Goal: Task Accomplishment & Management: Use online tool/utility

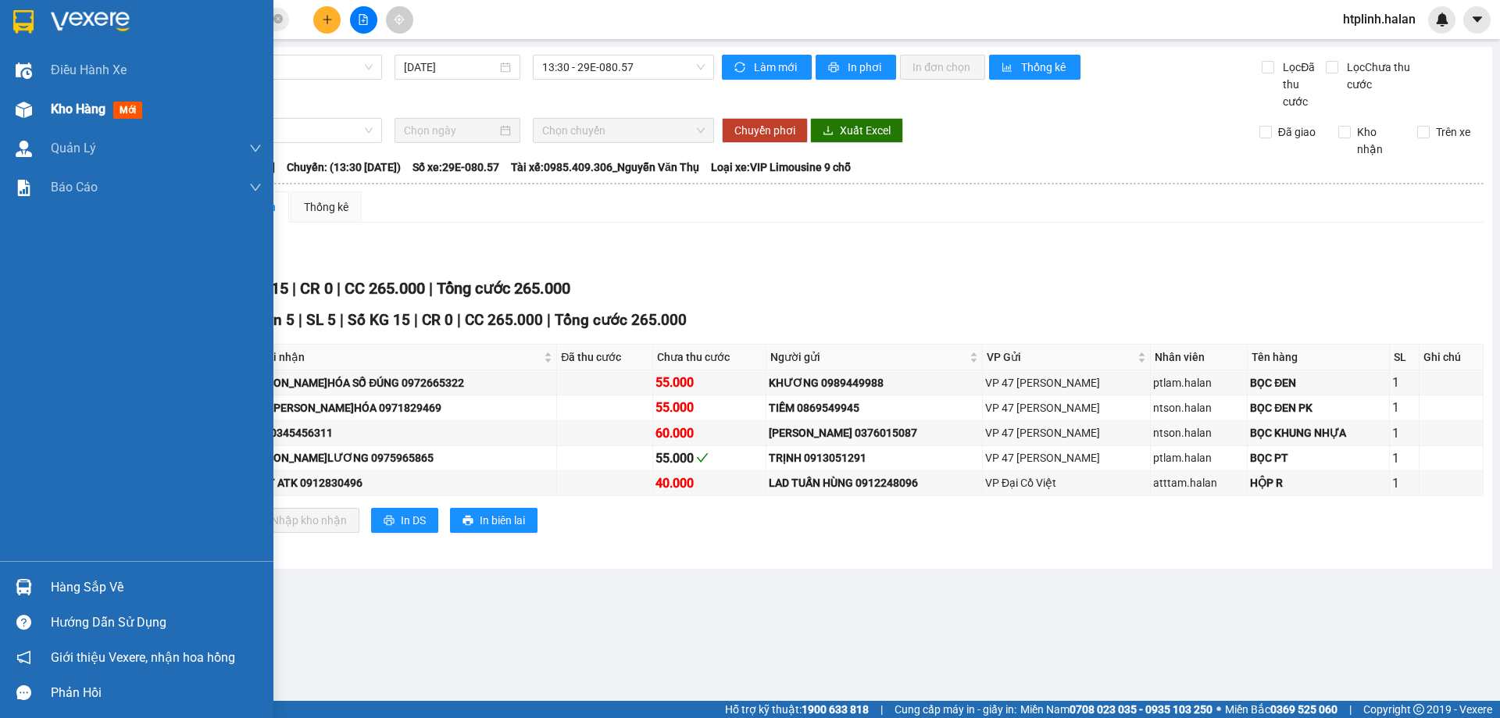
click at [0, 106] on div "Kho hàng mới" at bounding box center [137, 109] width 274 height 39
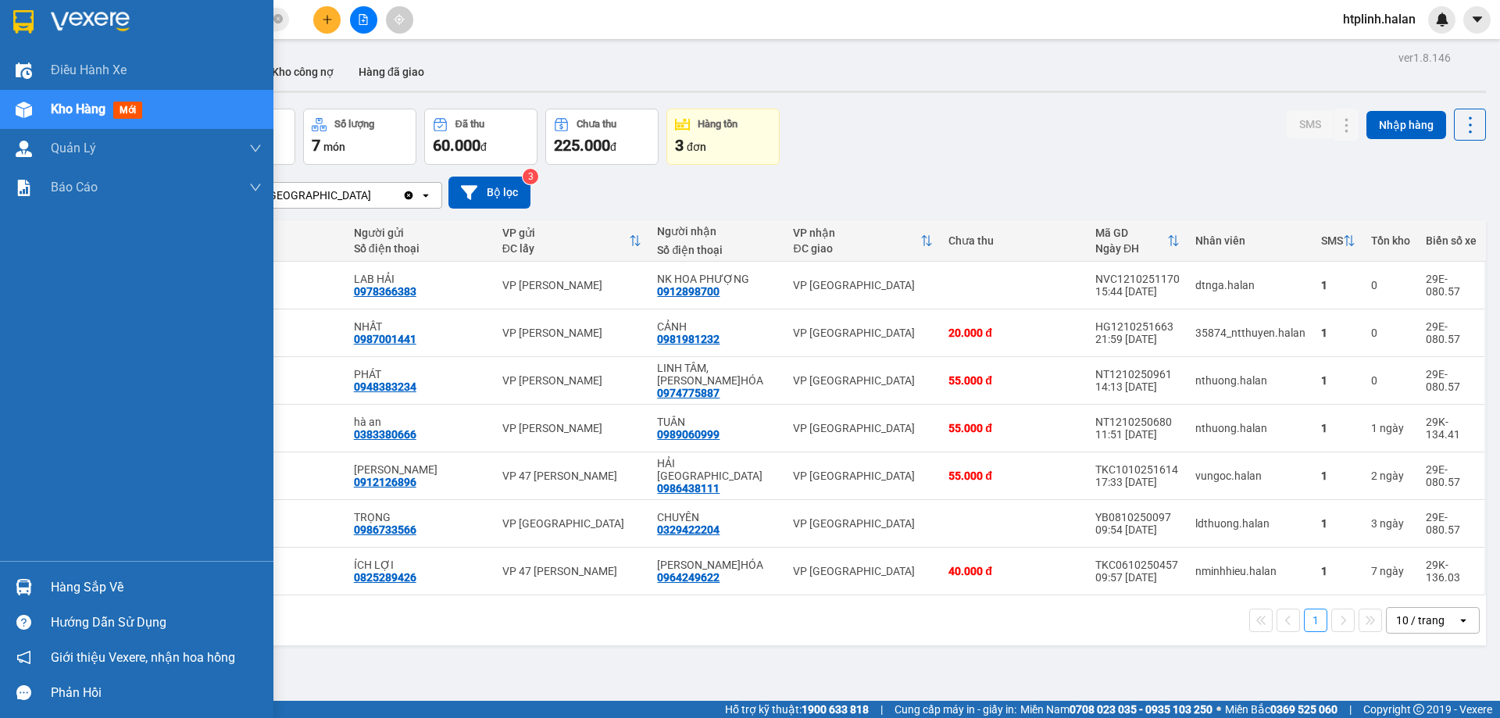
click at [44, 572] on div "Hàng sắp về" at bounding box center [137, 587] width 274 height 35
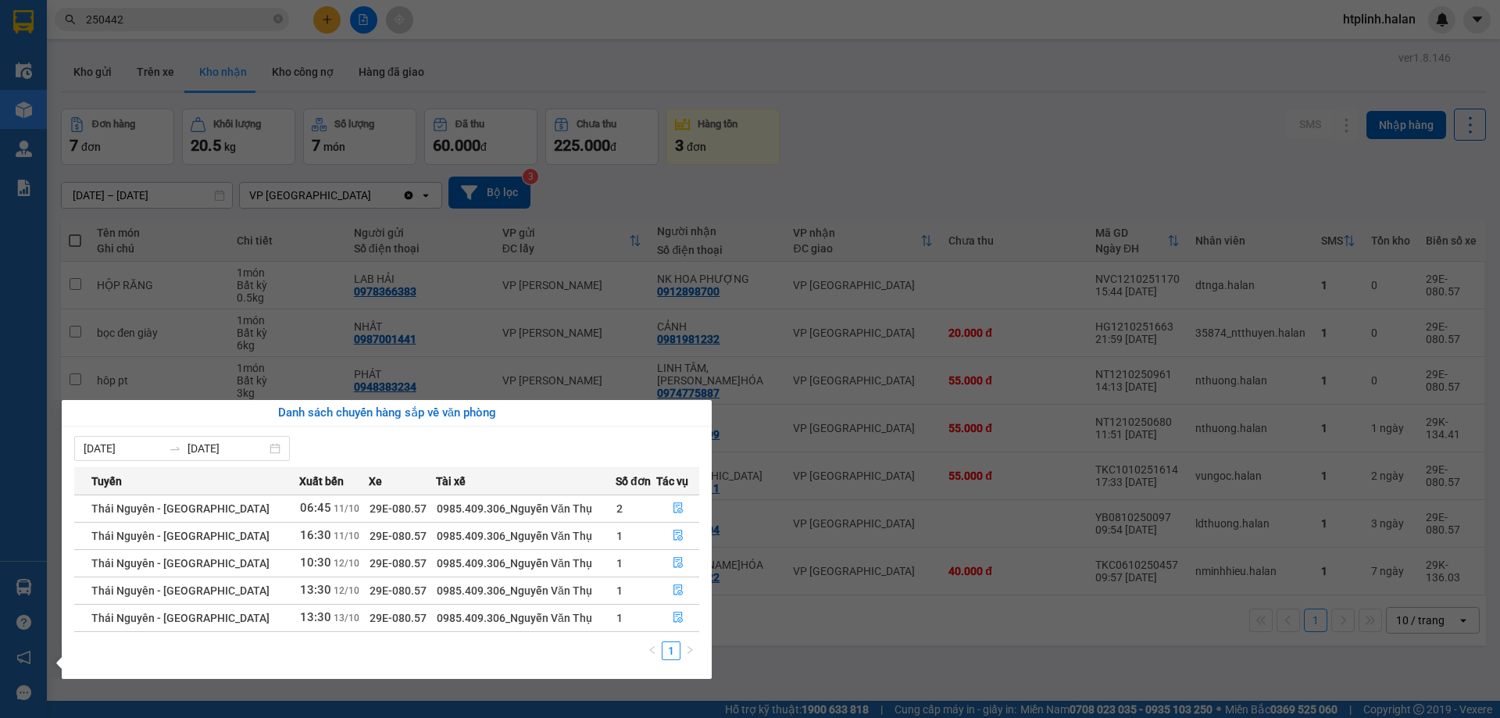
click at [1093, 216] on section "Kết quả tìm kiếm ( 278 ) Bộ lọc Mã ĐH Trạng thái Món hàng Thu hộ Tổng cước Chưa…" at bounding box center [750, 359] width 1500 height 718
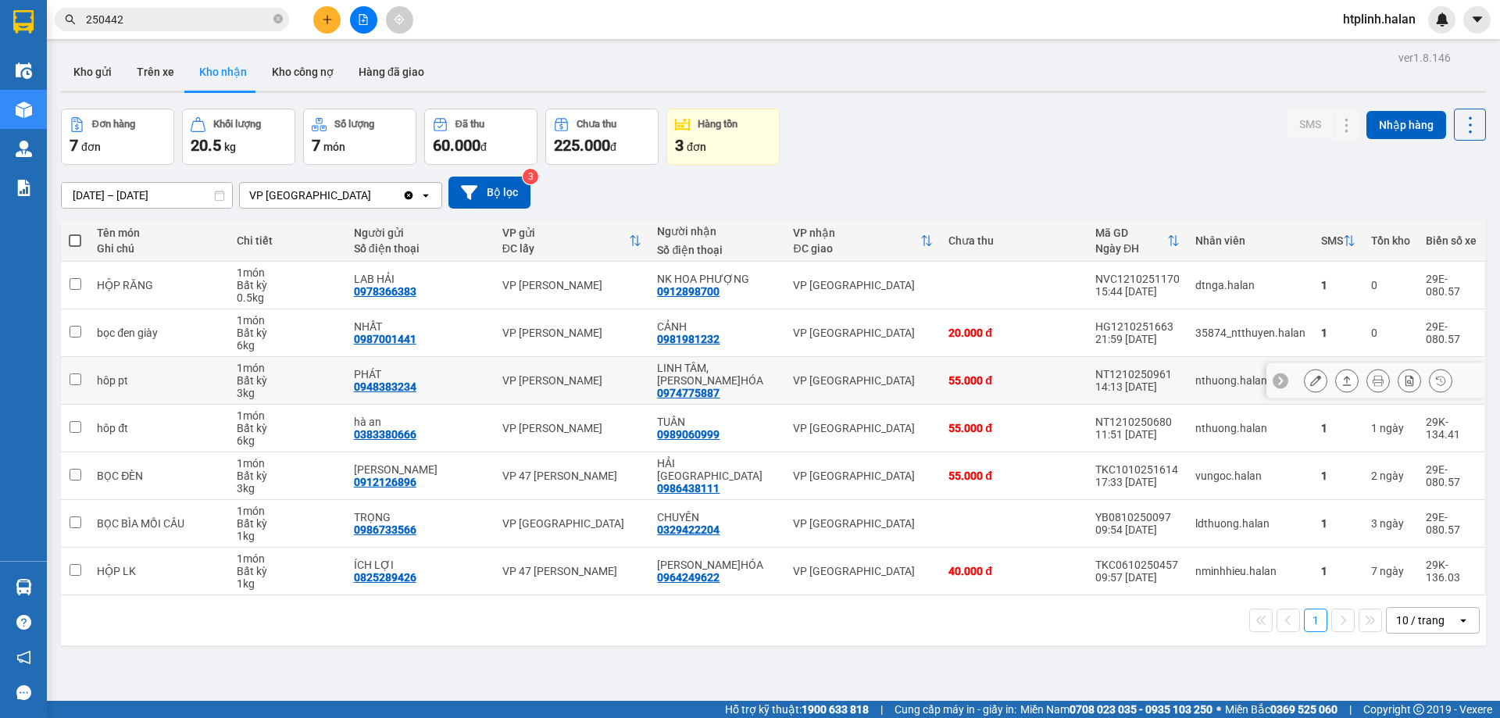
click at [681, 374] on div "LINH TÂM, [PERSON_NAME]HÓA" at bounding box center [717, 374] width 120 height 25
checkbox input "true"
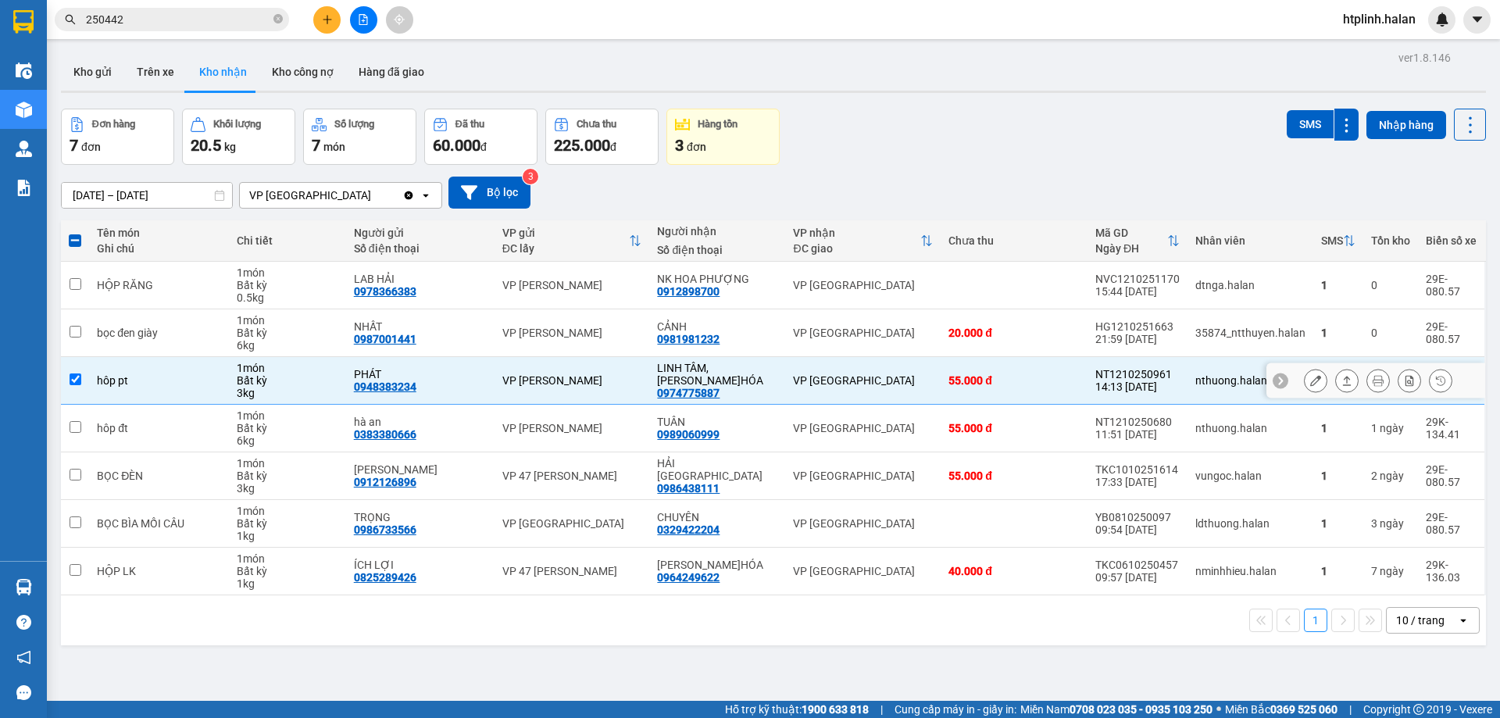
click at [697, 388] on div "0974775887" at bounding box center [688, 393] width 63 height 13
copy div "0974775887"
click at [222, 23] on input "250442" at bounding box center [178, 19] width 184 height 17
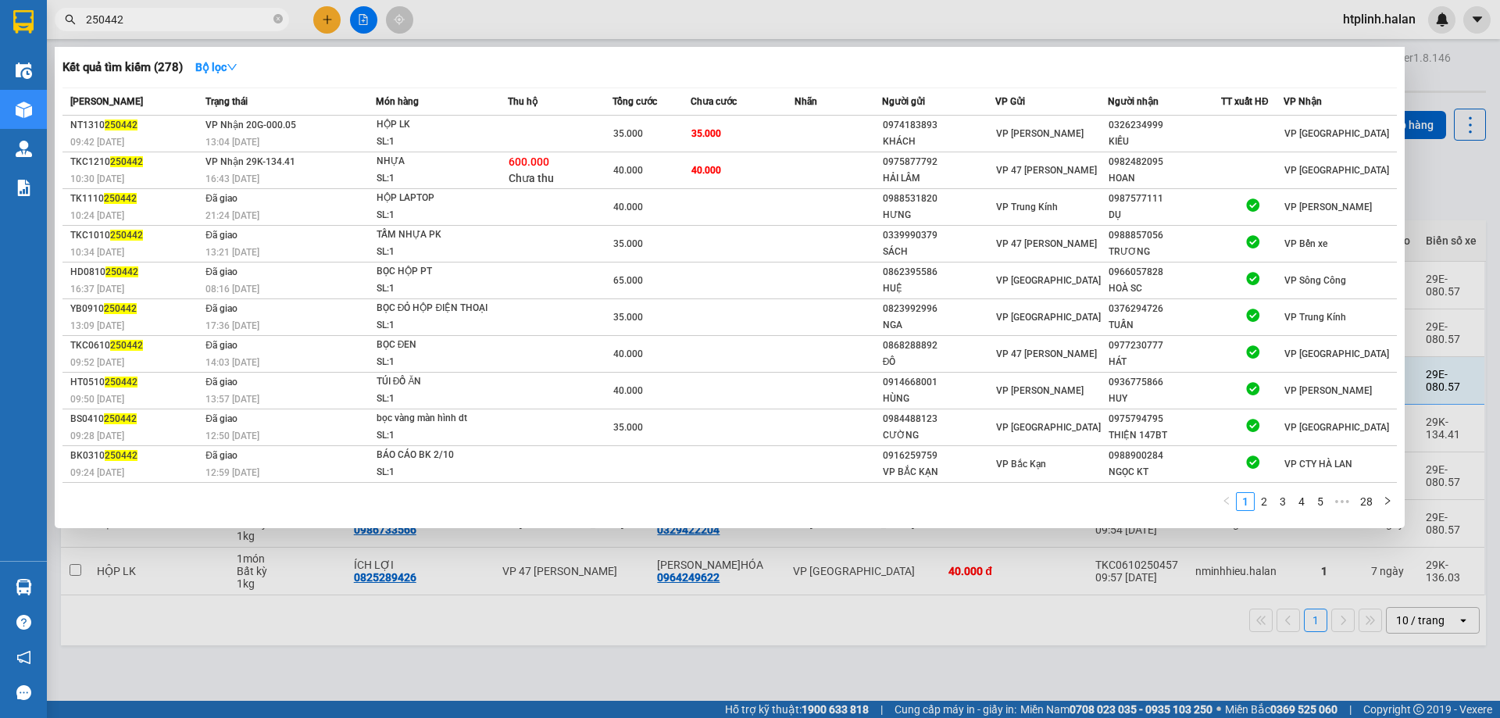
click at [222, 23] on input "250442" at bounding box center [178, 19] width 184 height 17
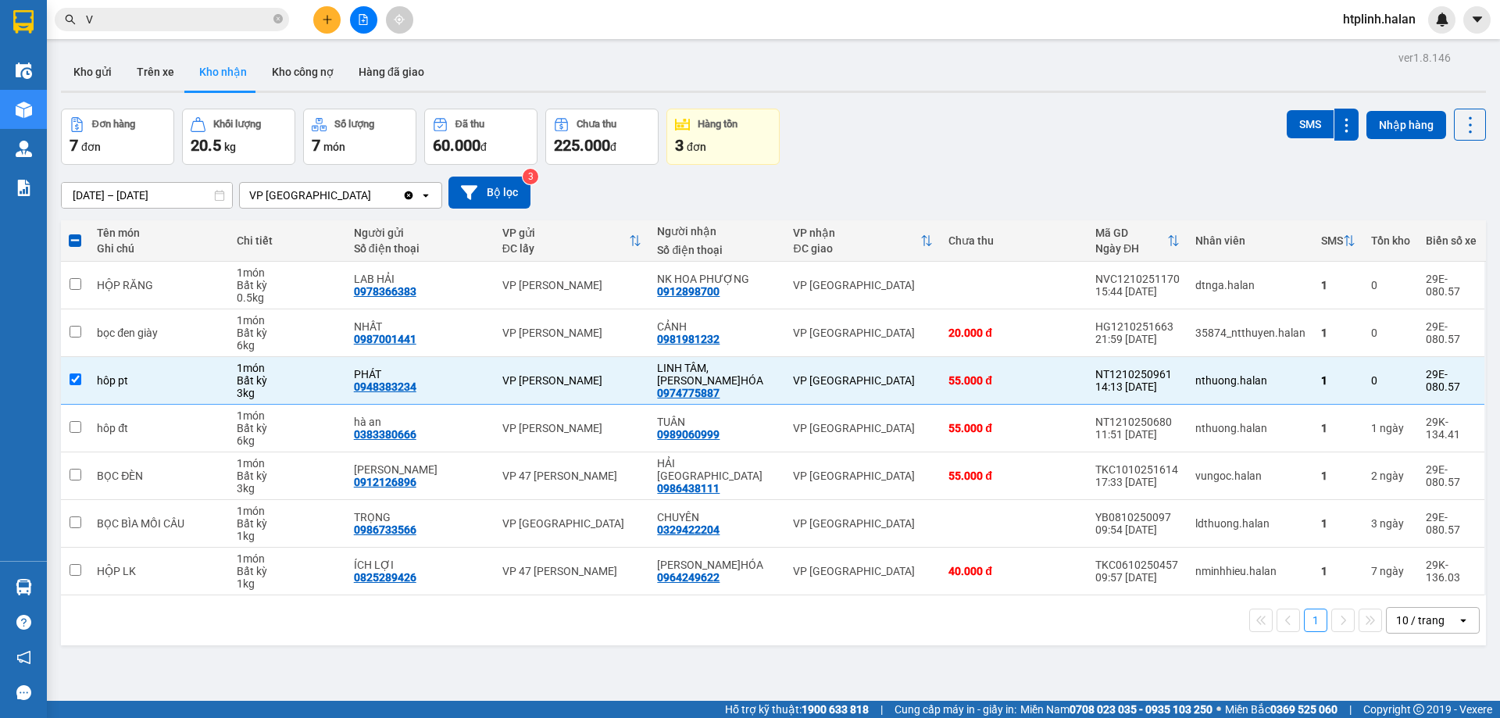
click at [221, 22] on input "V" at bounding box center [178, 19] width 184 height 17
paste input "0974775887"
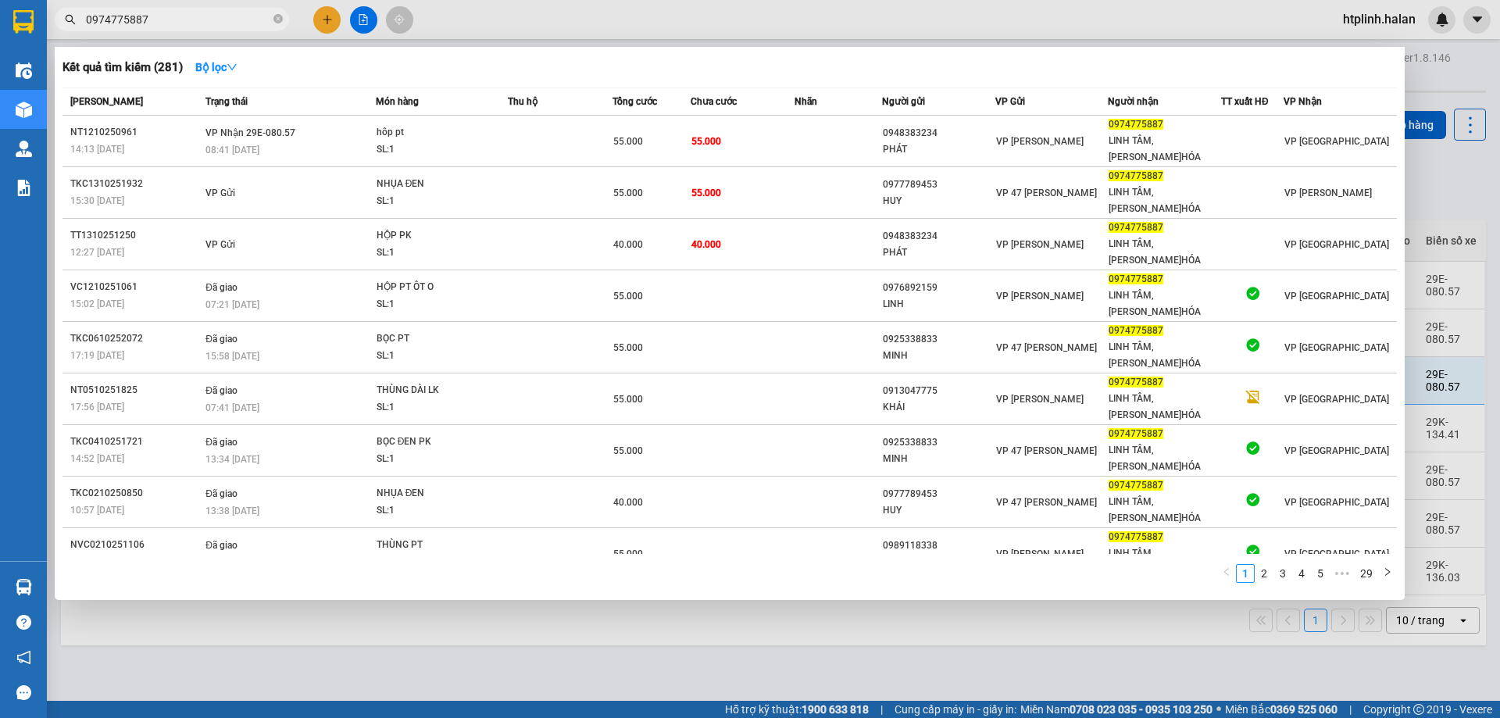
type input "0974775887"
drag, startPoint x: 455, startPoint y: 658, endPoint x: 230, endPoint y: 634, distance: 226.4
click at [453, 656] on div at bounding box center [750, 359] width 1500 height 718
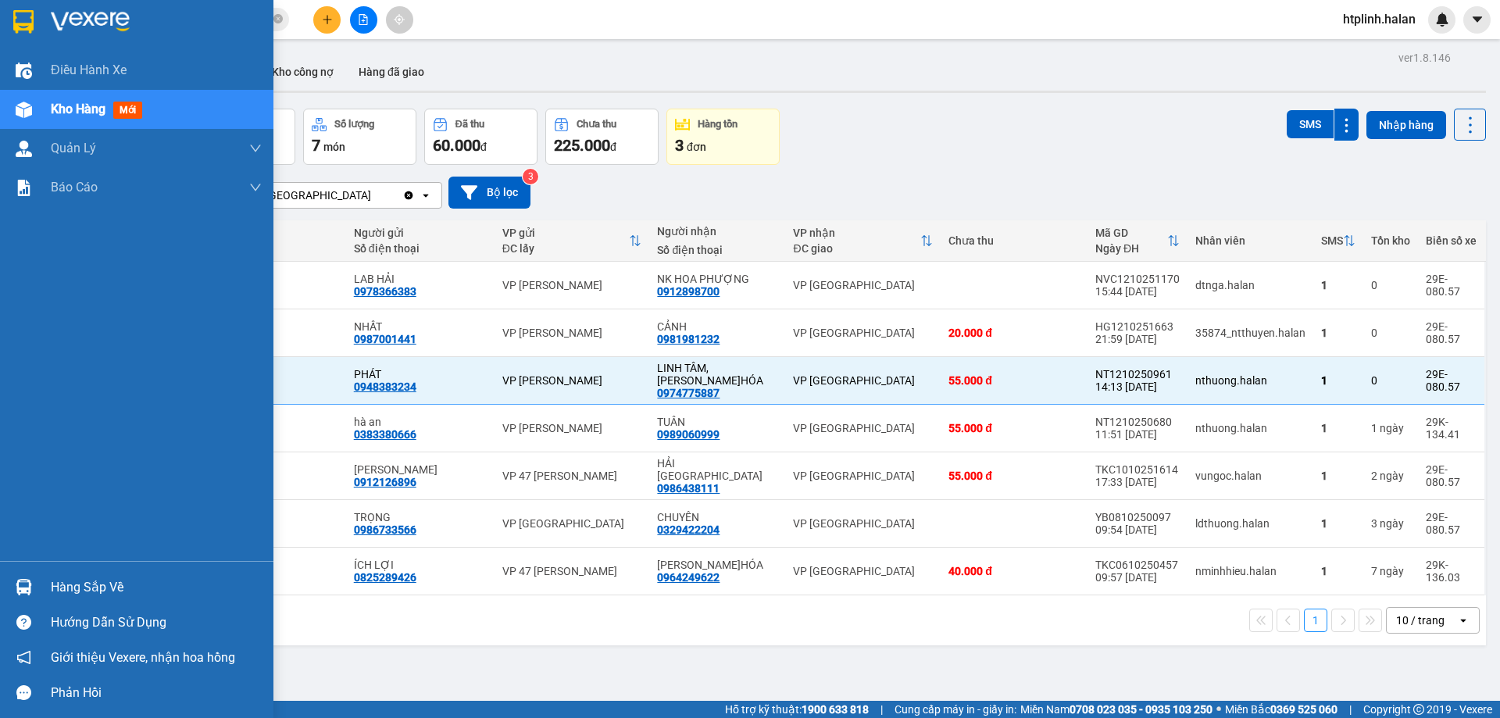
click at [79, 585] on div "Hàng sắp về" at bounding box center [156, 587] width 211 height 23
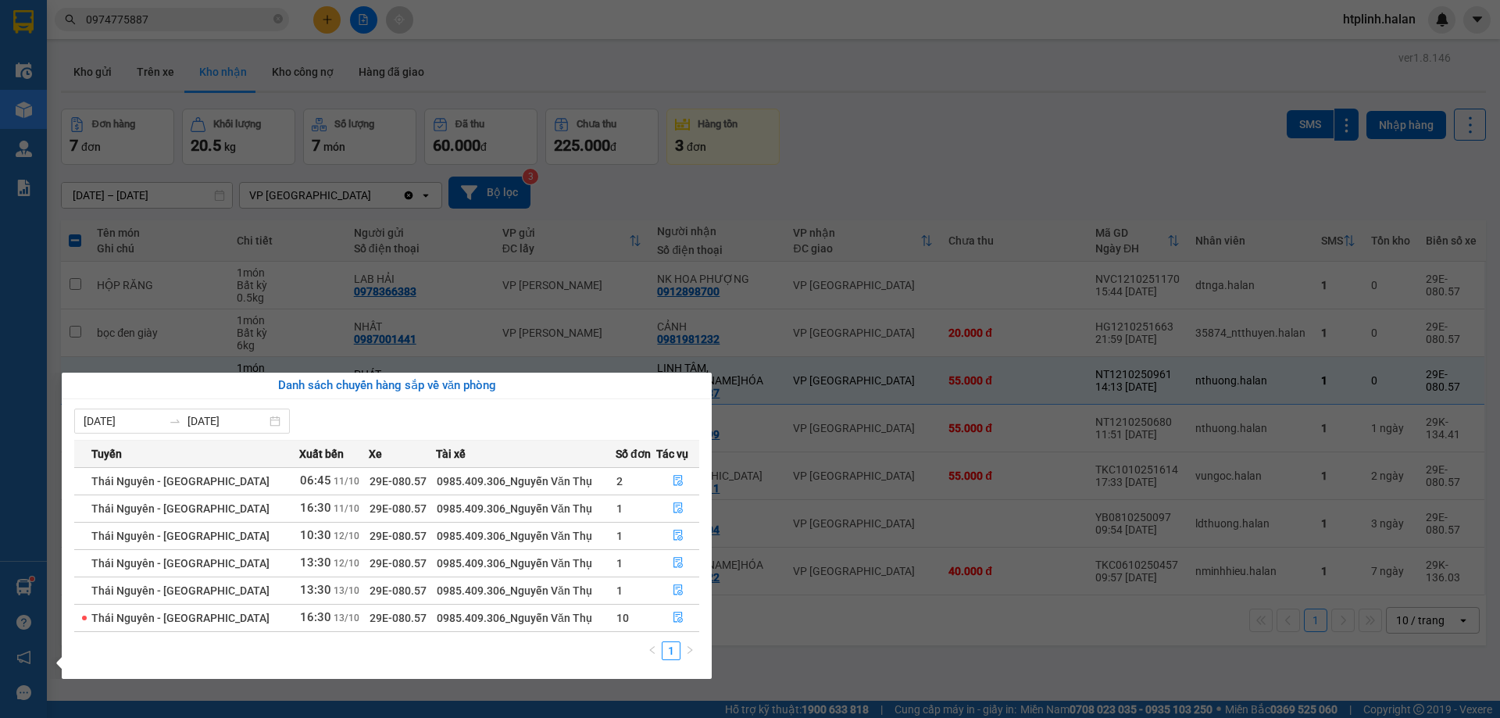
drag, startPoint x: 587, startPoint y: 322, endPoint x: 534, endPoint y: 319, distance: 53.2
click at [586, 321] on section "Kết quả tìm kiếm ( 281 ) Bộ lọc Mã ĐH Trạng thái Món hàng Thu hộ Tổng cước Chưa…" at bounding box center [750, 359] width 1500 height 718
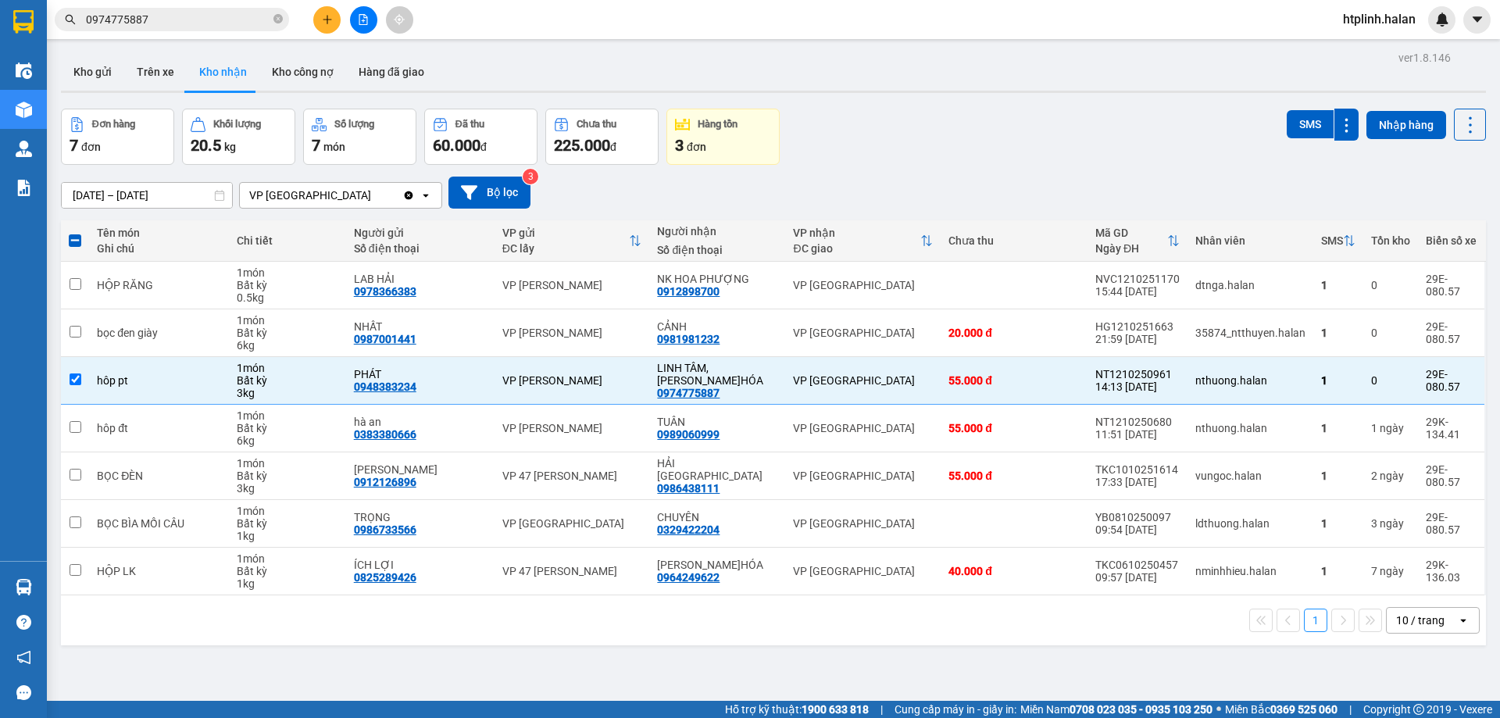
click at [109, 41] on main "ver 1.8.146 Kho gửi Trên xe Kho nhận Kho công nợ Hàng đã giao Đơn hàng 7 đơn Kh…" at bounding box center [750, 350] width 1500 height 701
click at [109, 67] on button "Kho gửi" at bounding box center [92, 72] width 63 height 38
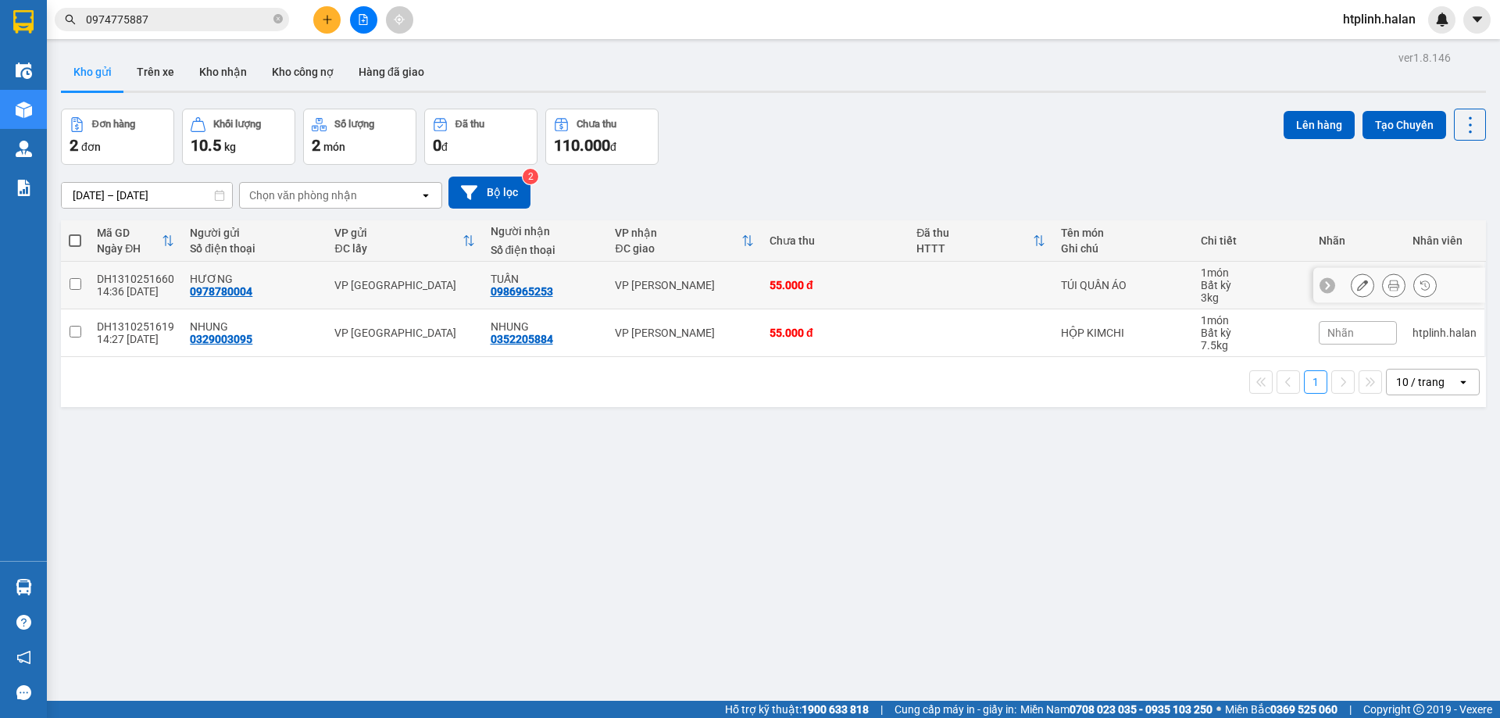
click at [198, 288] on div "0978780004" at bounding box center [221, 291] width 63 height 13
click at [210, 327] on div "NHUNG" at bounding box center [254, 326] width 129 height 13
checkbox input "true"
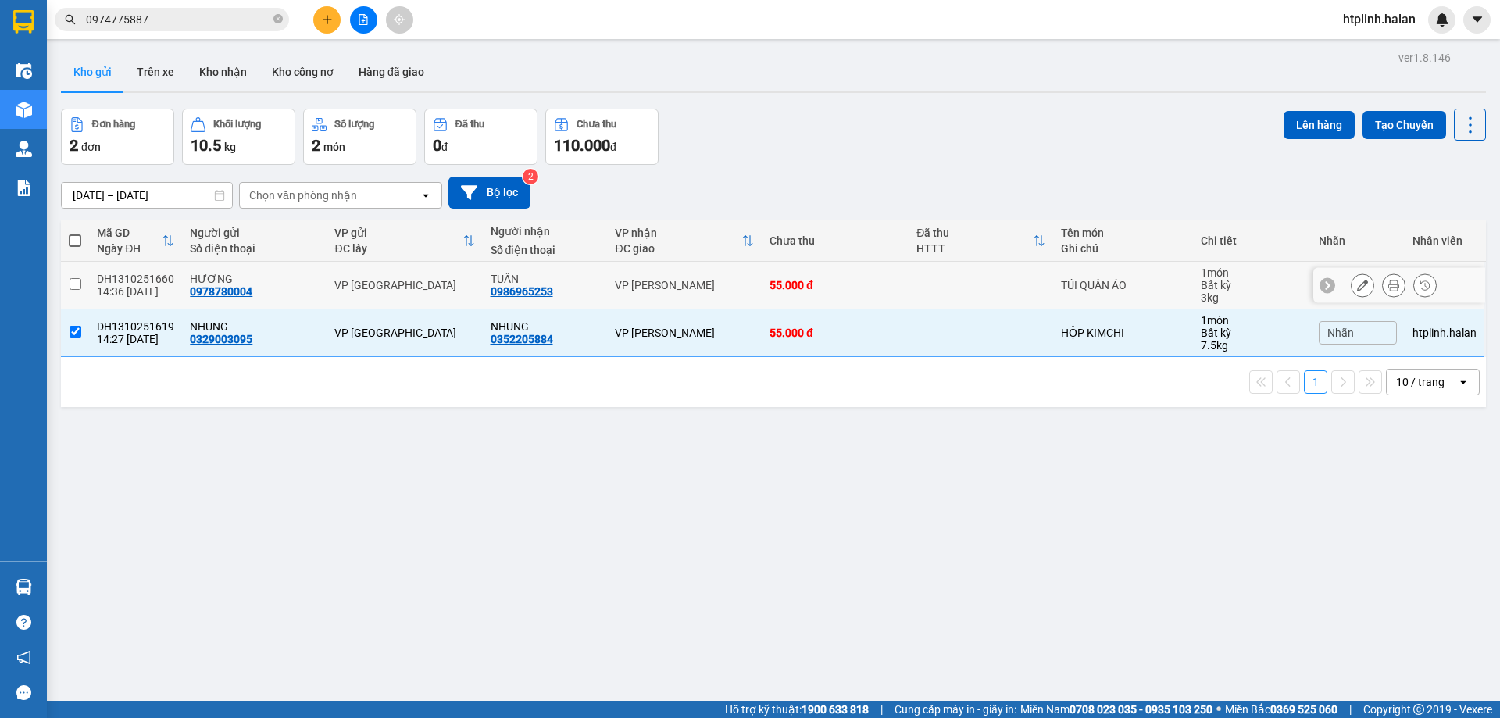
click at [262, 284] on div "HƯƠNG 0978780004" at bounding box center [254, 285] width 129 height 25
checkbox input "true"
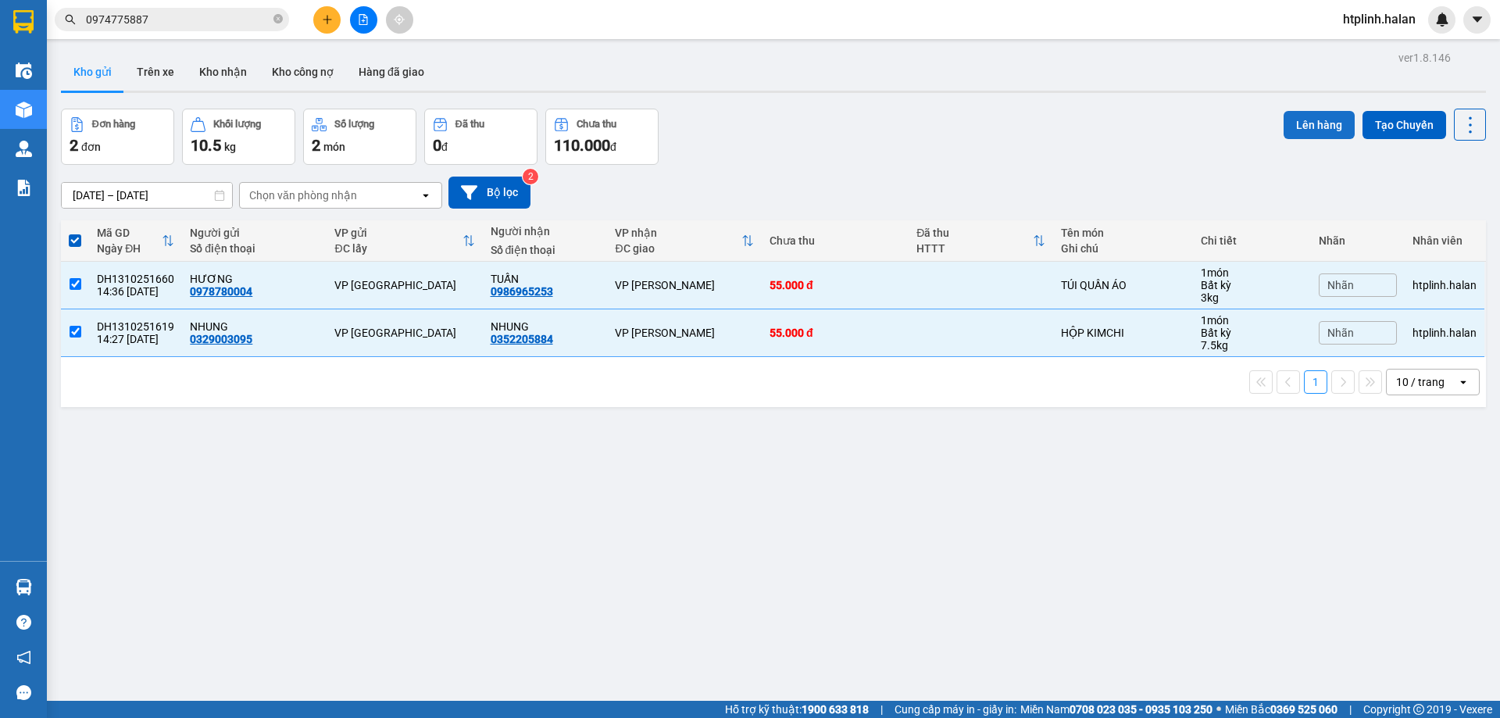
click at [1295, 129] on button "Lên hàng" at bounding box center [1319, 125] width 71 height 28
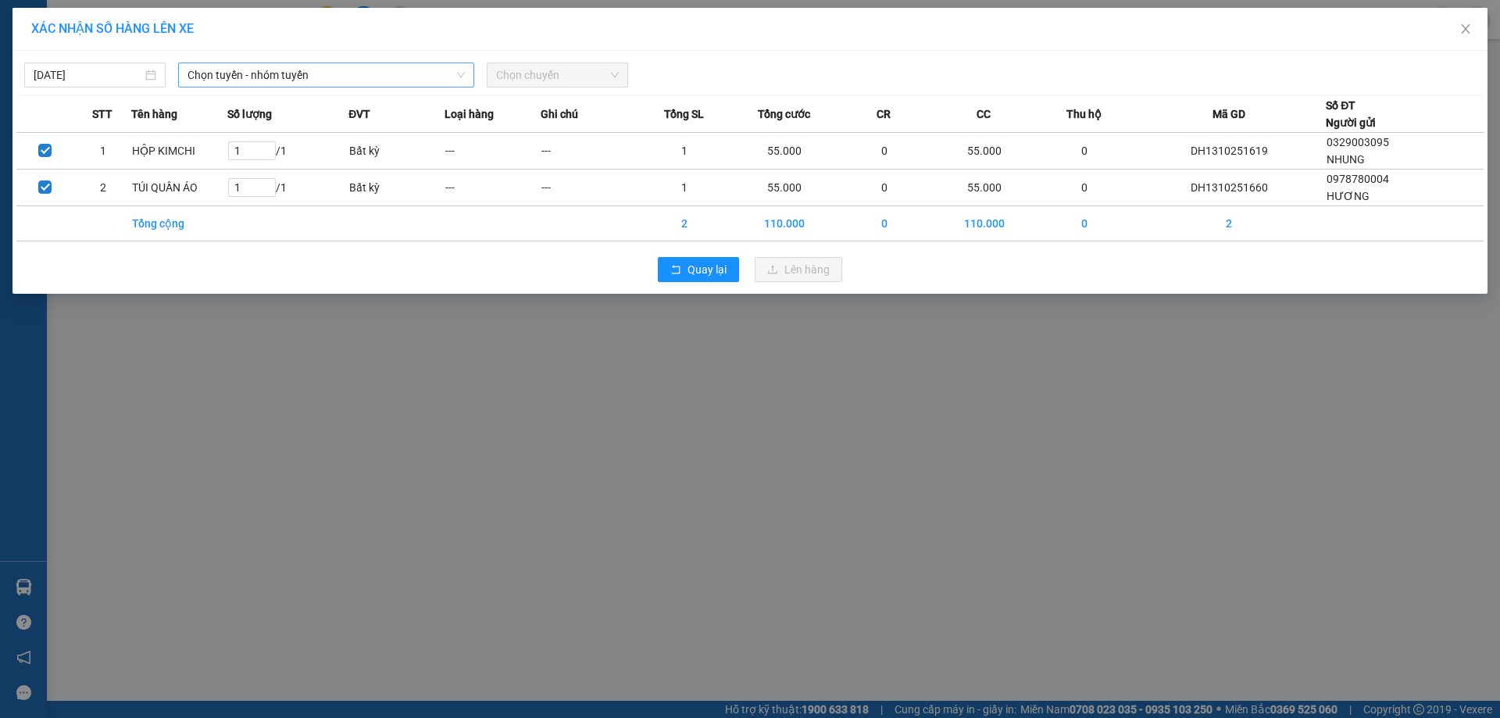
click at [270, 76] on span "Chọn tuyến - nhóm tuyến" at bounding box center [326, 74] width 277 height 23
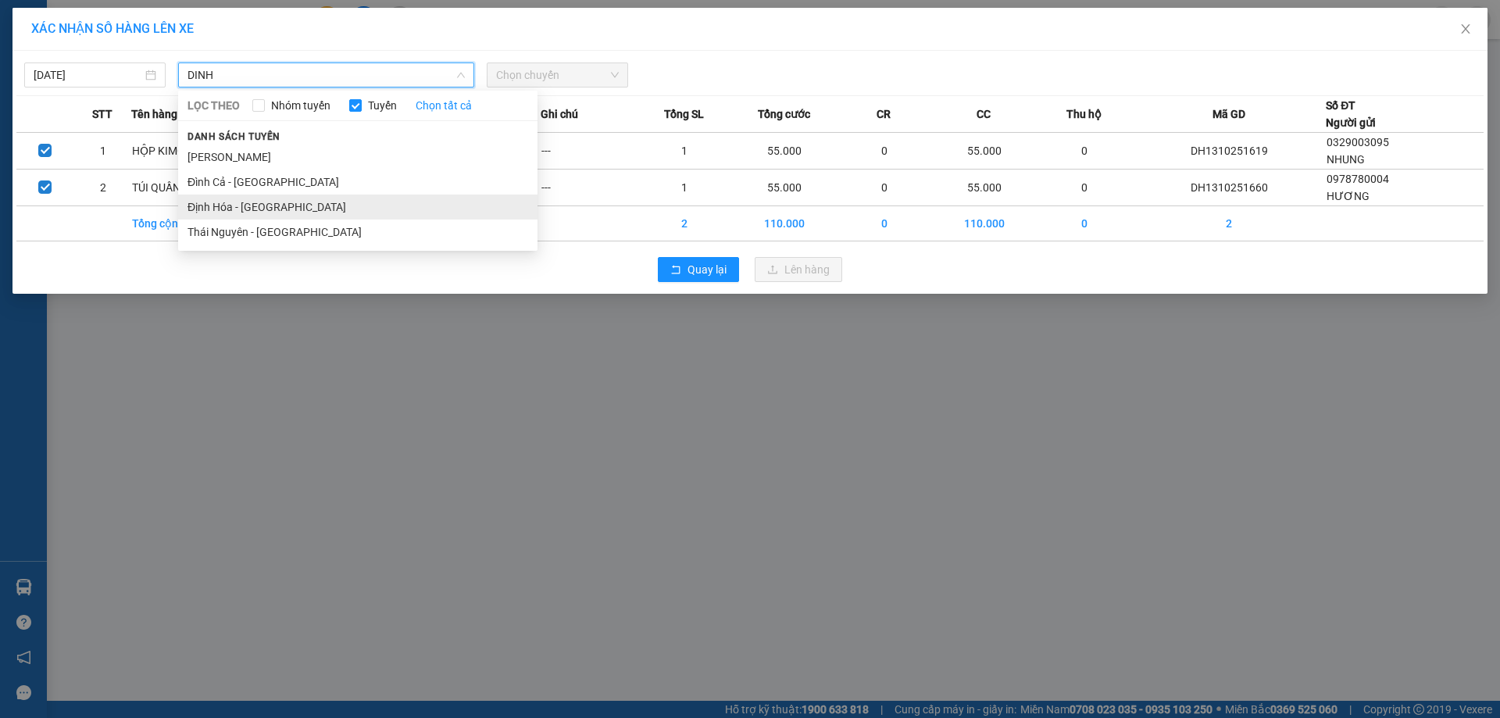
type input "DINH"
click at [279, 216] on li "Định Hóa - [GEOGRAPHIC_DATA]" at bounding box center [357, 207] width 359 height 25
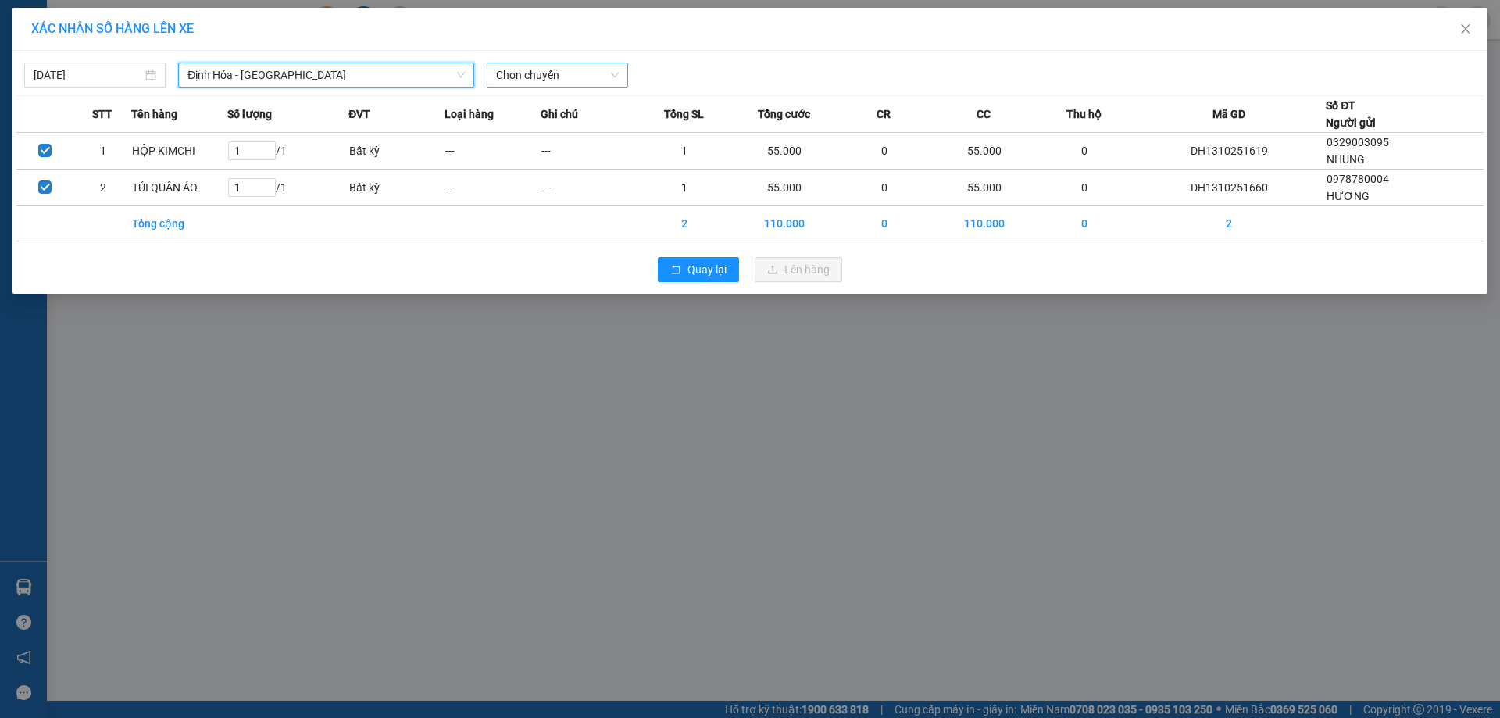
click at [510, 83] on span "Chọn chuyến" at bounding box center [557, 74] width 123 height 23
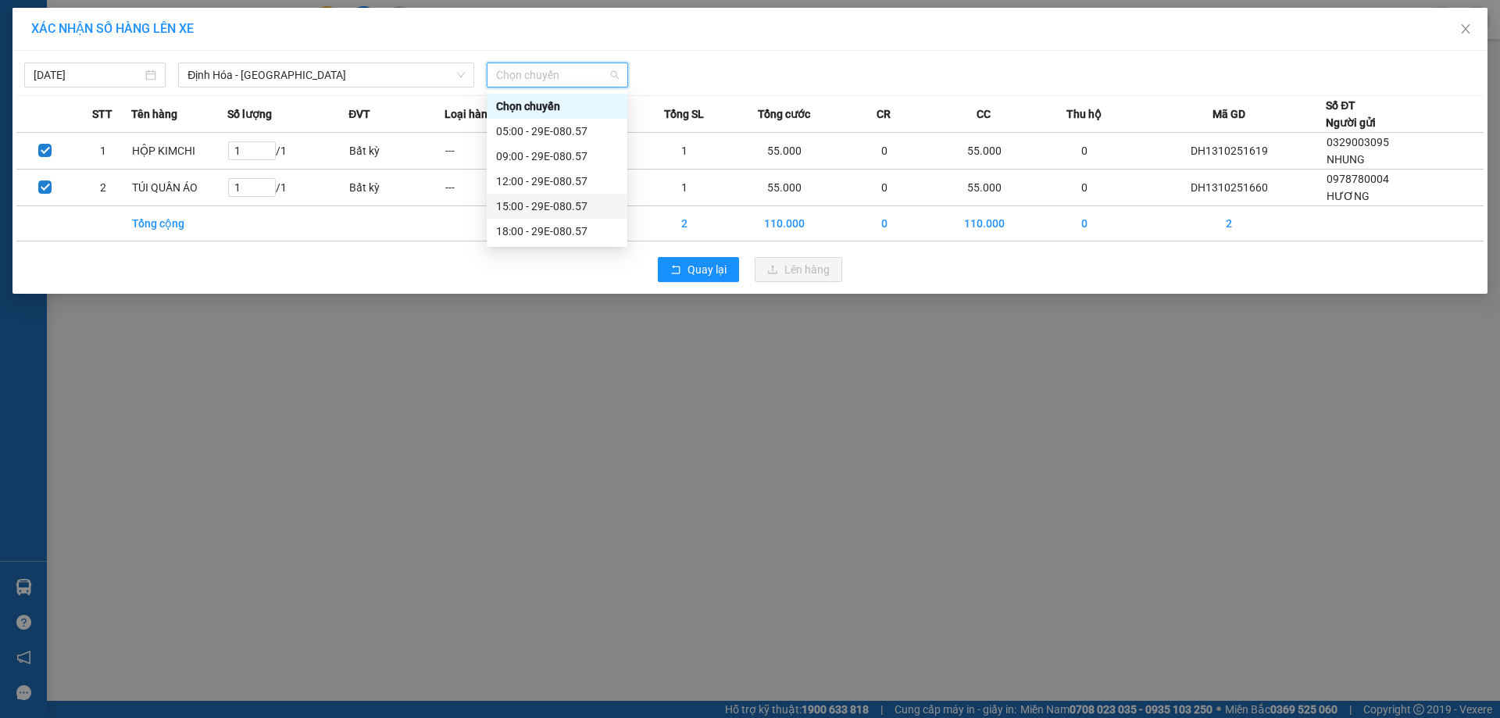
click at [529, 211] on div "15:00 - 29E-080.57" at bounding box center [557, 206] width 122 height 17
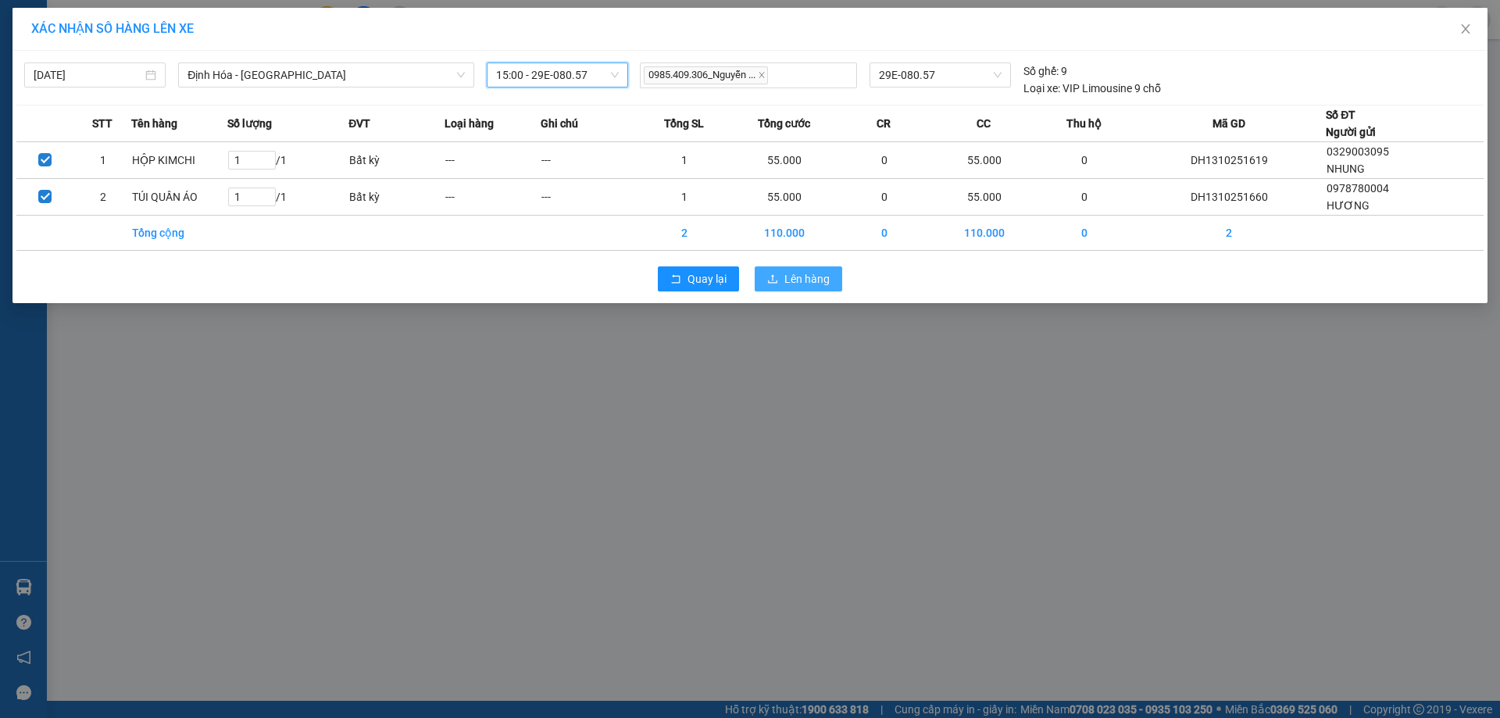
click at [821, 282] on span "Lên hàng" at bounding box center [807, 278] width 45 height 17
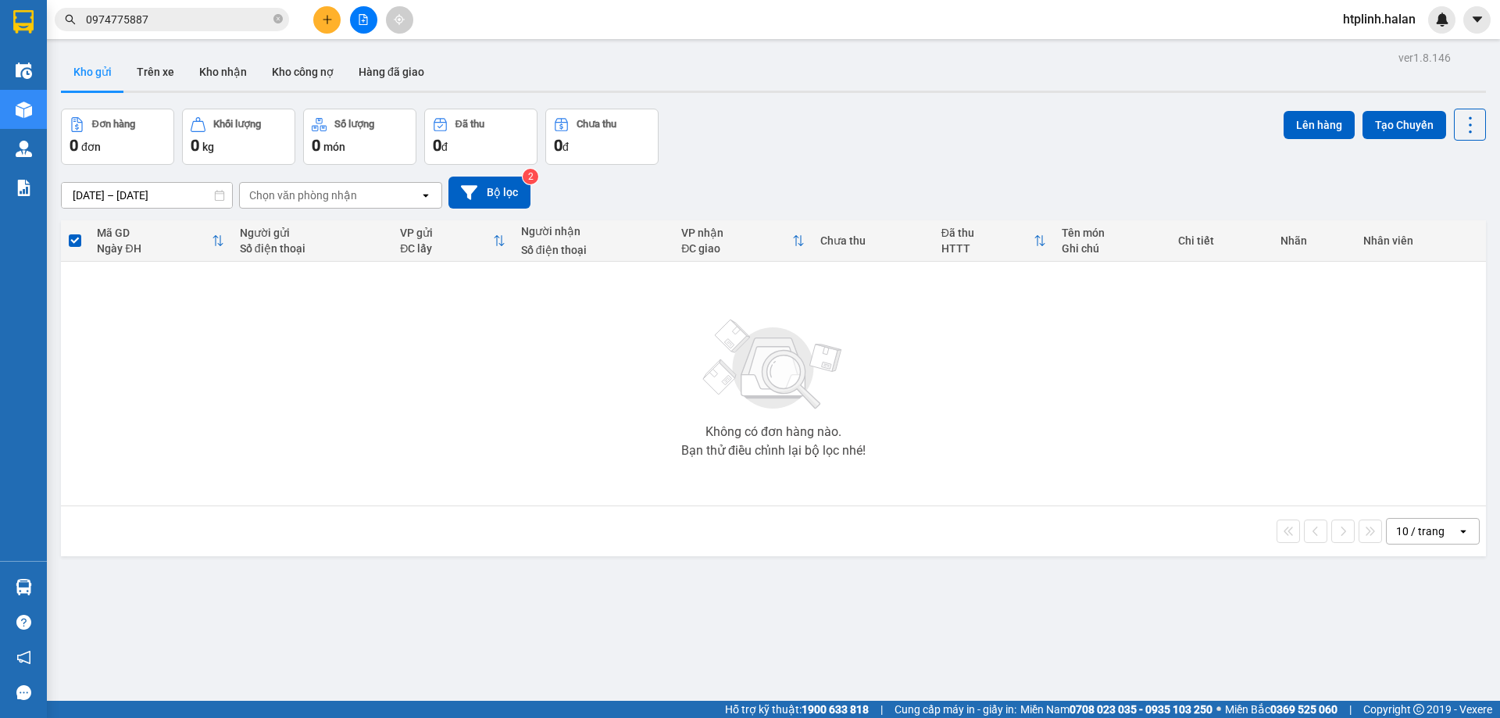
drag, startPoint x: 209, startPoint y: 73, endPoint x: 263, endPoint y: 101, distance: 60.8
click at [209, 72] on button "Kho nhận" at bounding box center [223, 72] width 73 height 38
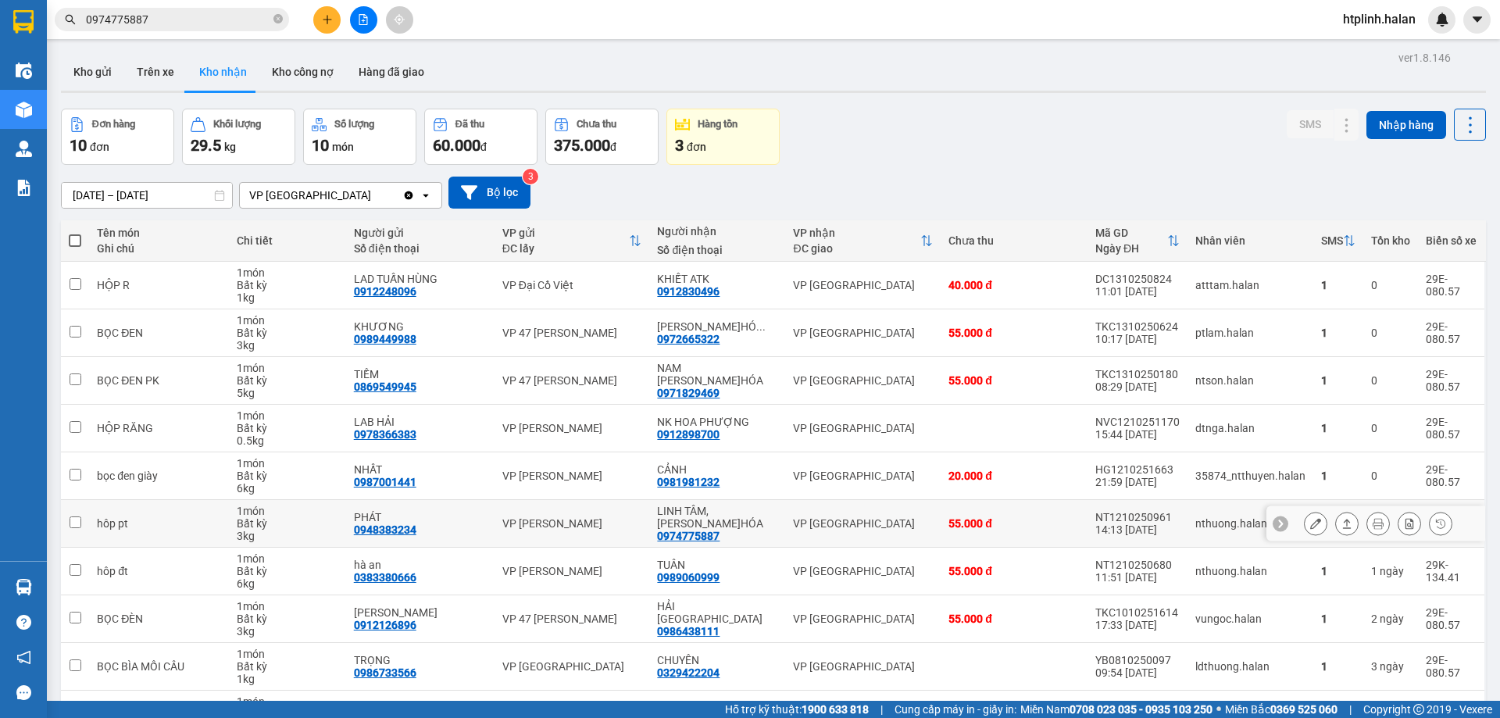
scroll to position [102, 0]
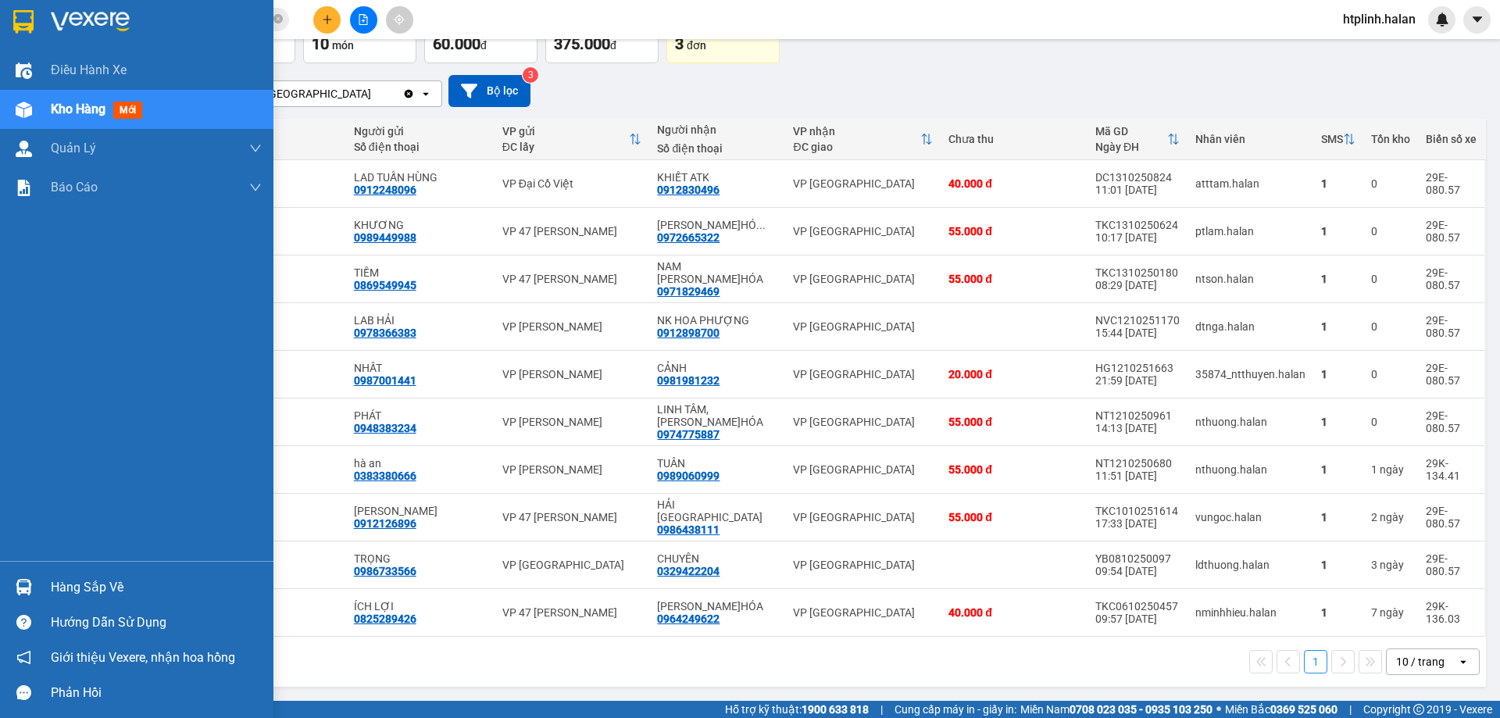
click at [10, 595] on div at bounding box center [23, 587] width 27 height 27
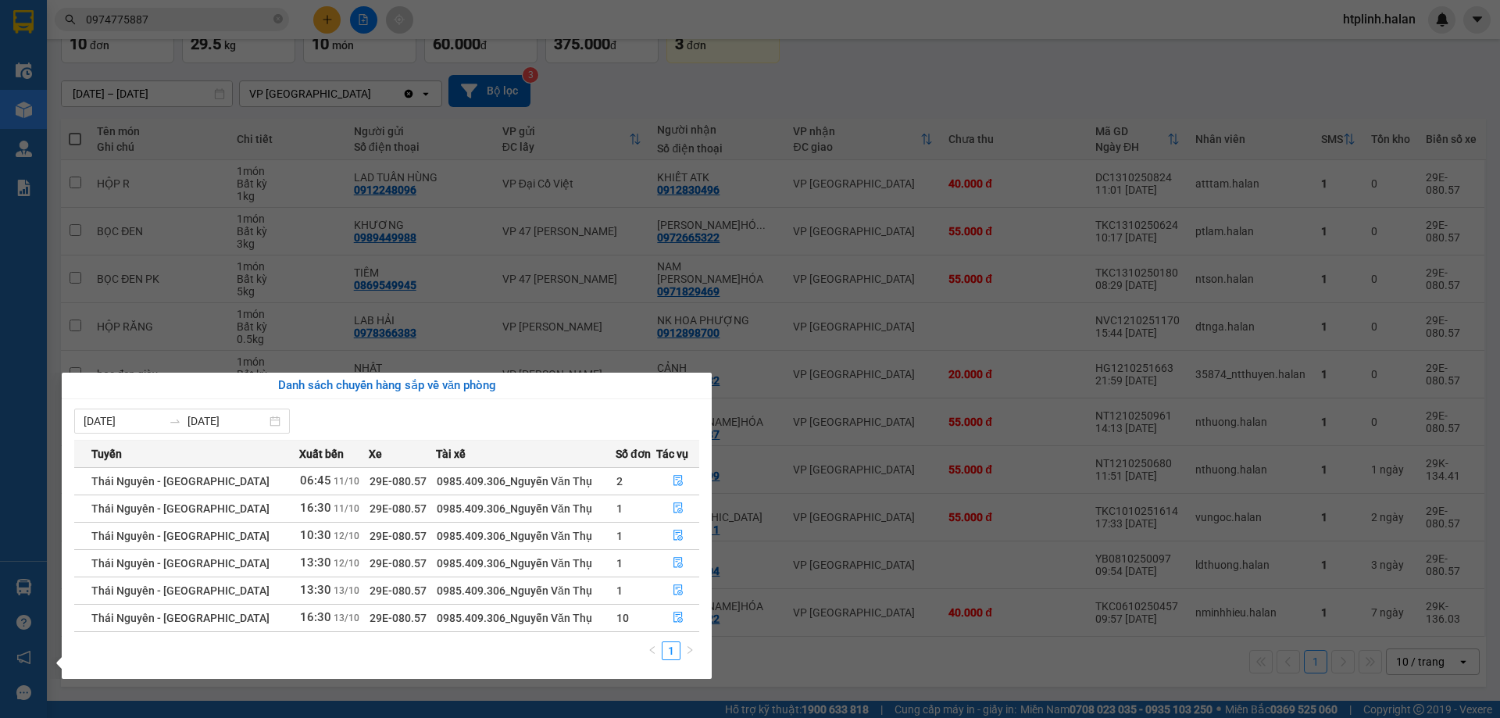
click at [1192, 534] on section "Kết quả tìm kiếm ( 281 ) Bộ lọc Mã ĐH Trạng thái Món hàng Thu hộ Tổng cước Chưa…" at bounding box center [750, 359] width 1500 height 718
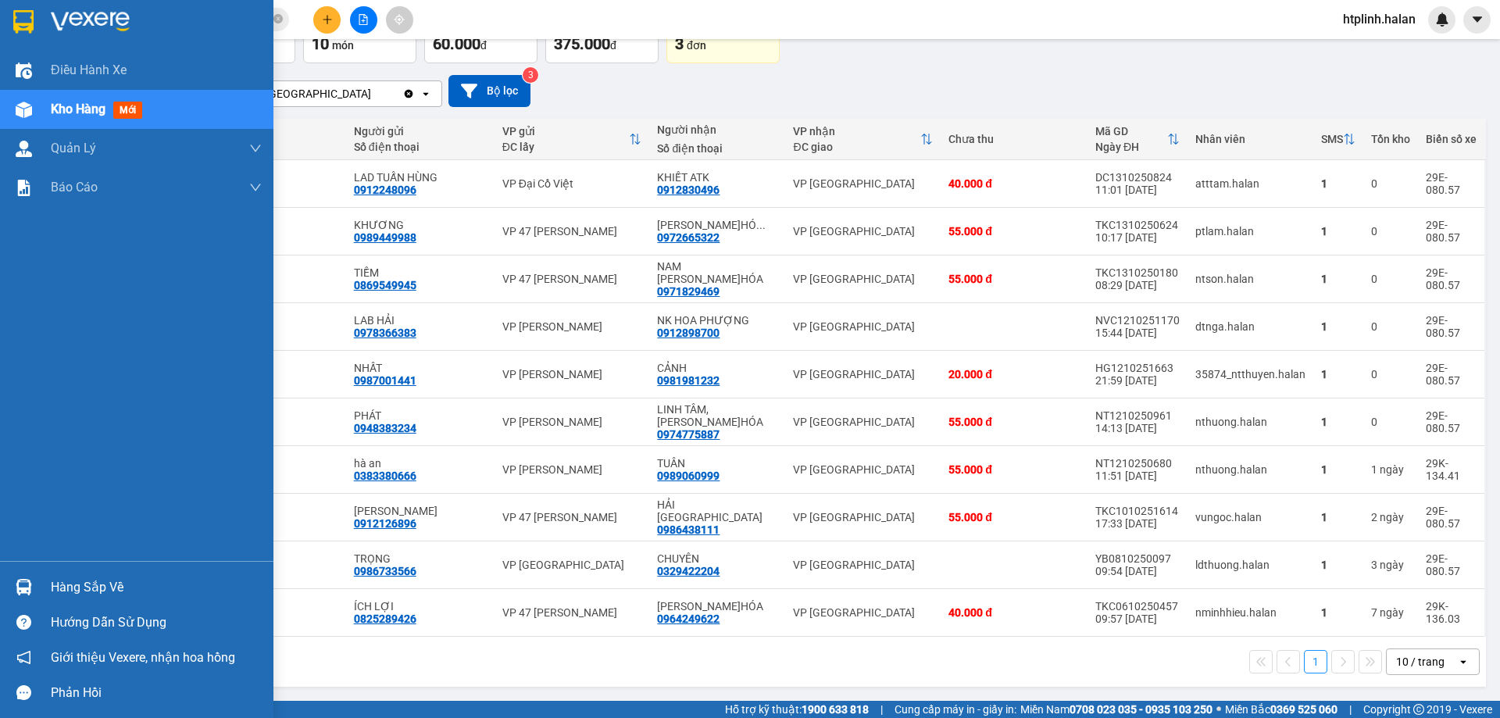
drag, startPoint x: 0, startPoint y: 558, endPoint x: 13, endPoint y: 568, distance: 16.1
click at [2, 560] on div "Điều hành xe Kho hàng mới Quản [PERSON_NAME] lý chuyến Quản lý kiểm kho Báo cáo…" at bounding box center [137, 306] width 274 height 510
click at [65, 599] on div "Hàng sắp về" at bounding box center [156, 587] width 211 height 23
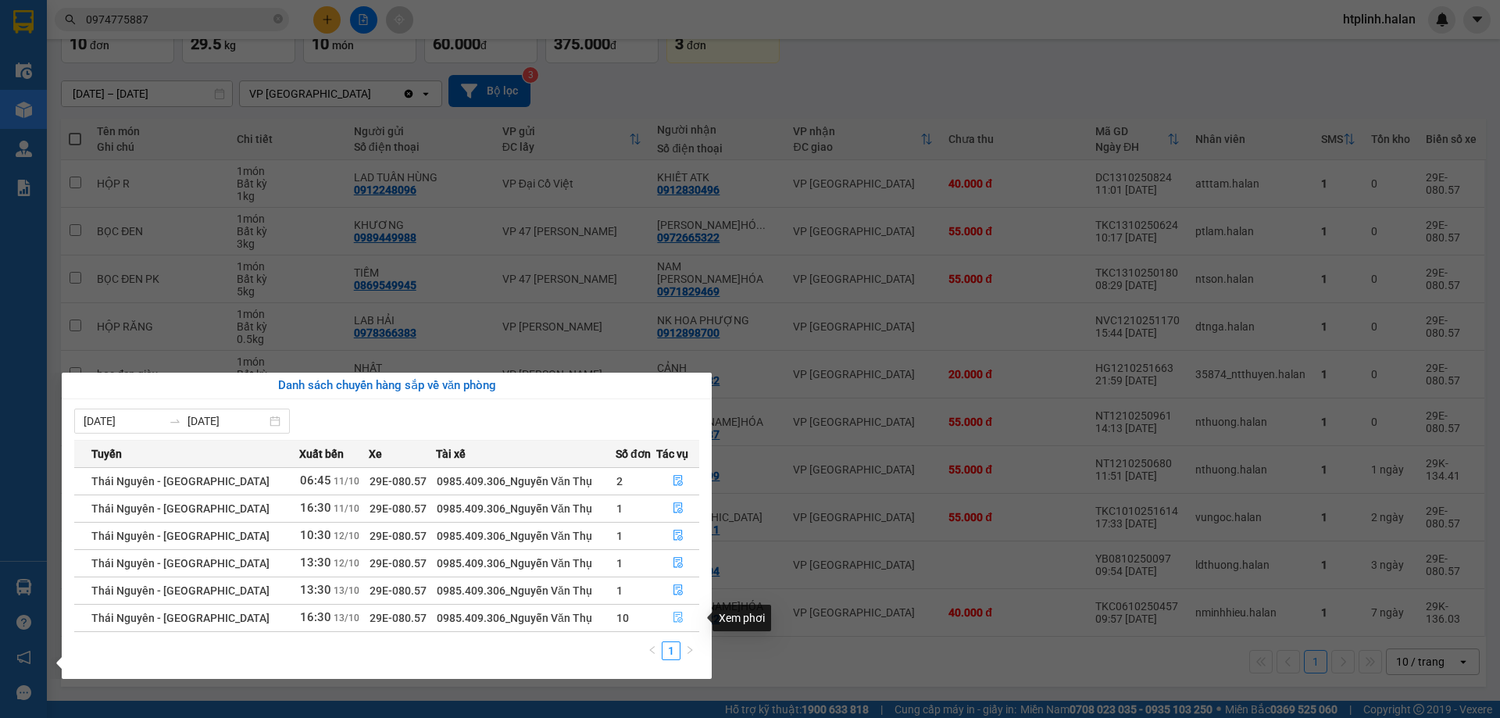
click at [673, 613] on icon "file-done" at bounding box center [678, 617] width 11 height 11
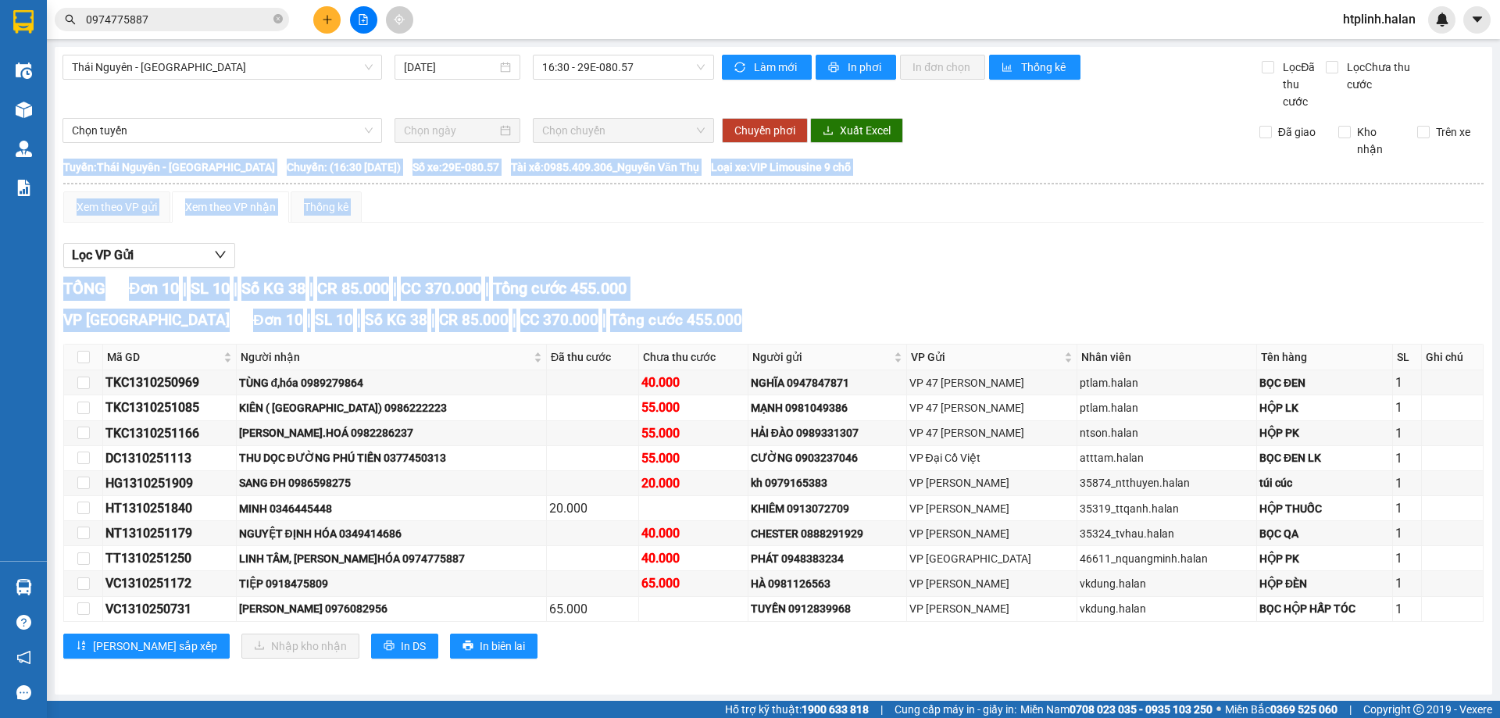
drag, startPoint x: 441, startPoint y: 337, endPoint x: 1221, endPoint y: 623, distance: 830.7
click at [1221, 623] on div "VP [GEOGRAPHIC_DATA] Đơn 10 | SL 10 | Số KG 38 | CR 85.000 | CC 370.000 | Tổng …" at bounding box center [773, 489] width 1421 height 361
click at [721, 549] on div "40.000" at bounding box center [694, 559] width 104 height 20
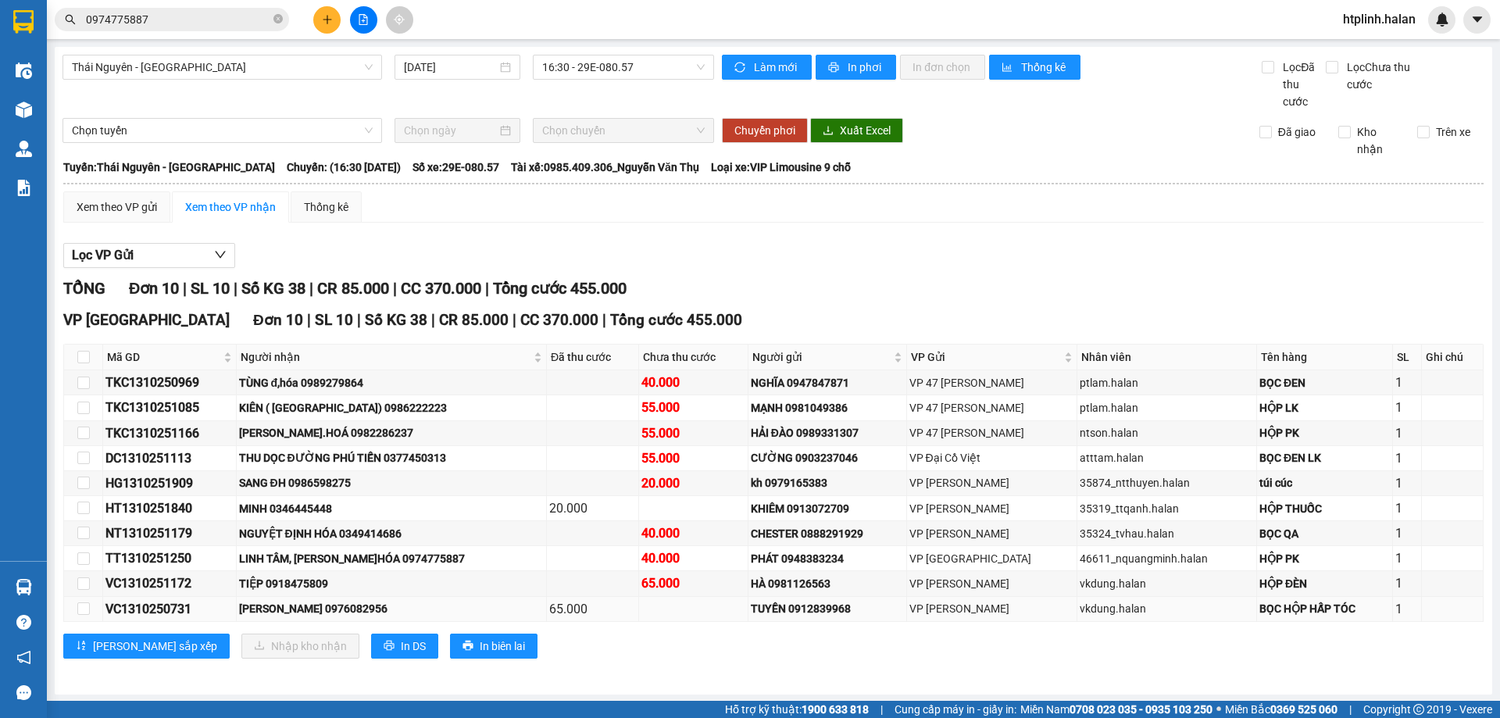
click at [355, 614] on div "[PERSON_NAME] 0976082956" at bounding box center [391, 608] width 305 height 17
click at [356, 626] on div "VP [GEOGRAPHIC_DATA] Đơn 10 | SL 10 | Số KG 38 | CR 85.000 | CC 370.000 | Tổng …" at bounding box center [773, 489] width 1421 height 361
click at [351, 607] on div "[PERSON_NAME] 0976082956" at bounding box center [391, 608] width 305 height 17
click at [352, 613] on div "[PERSON_NAME] 0976082956" at bounding box center [391, 608] width 305 height 17
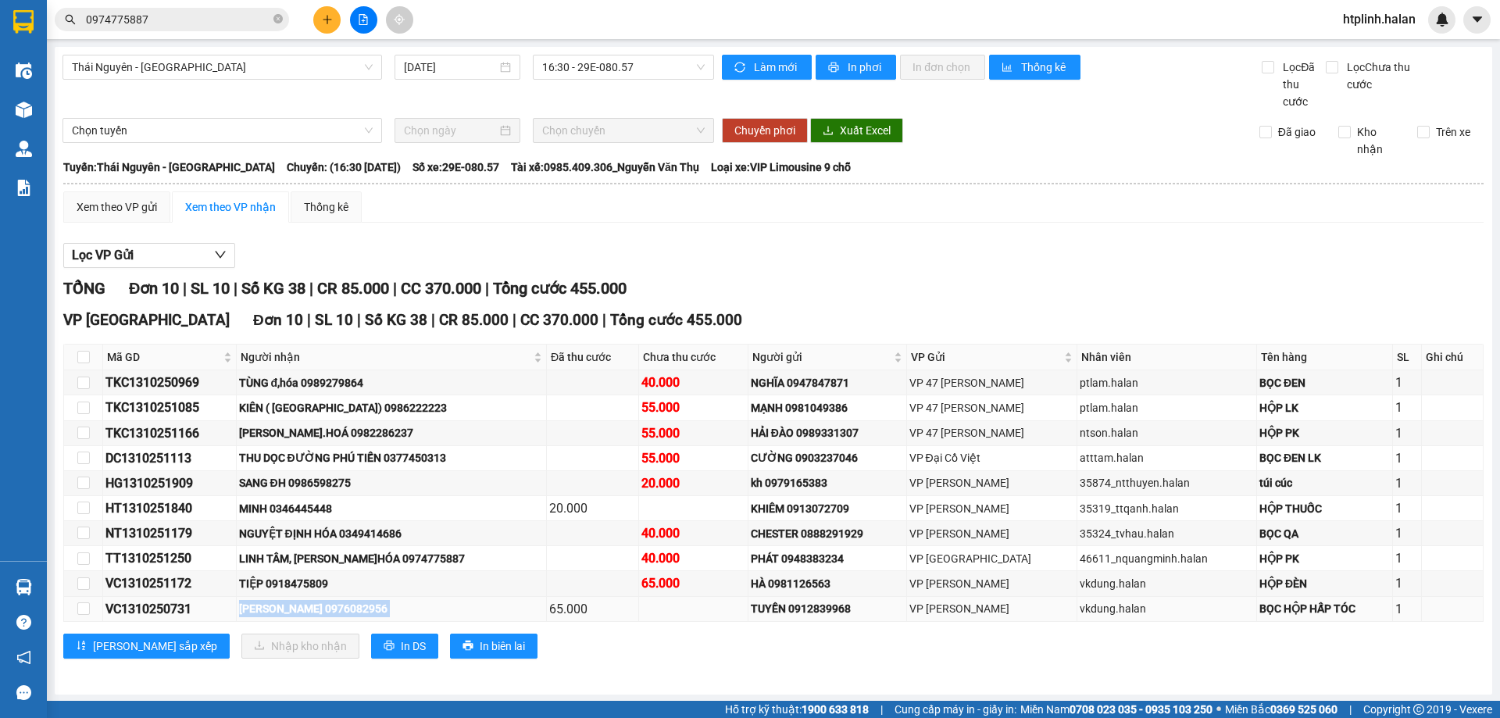
click at [354, 613] on div "[PERSON_NAME] 0976082956" at bounding box center [391, 608] width 305 height 17
click at [369, 613] on div "[PERSON_NAME] 0976082956" at bounding box center [391, 608] width 305 height 17
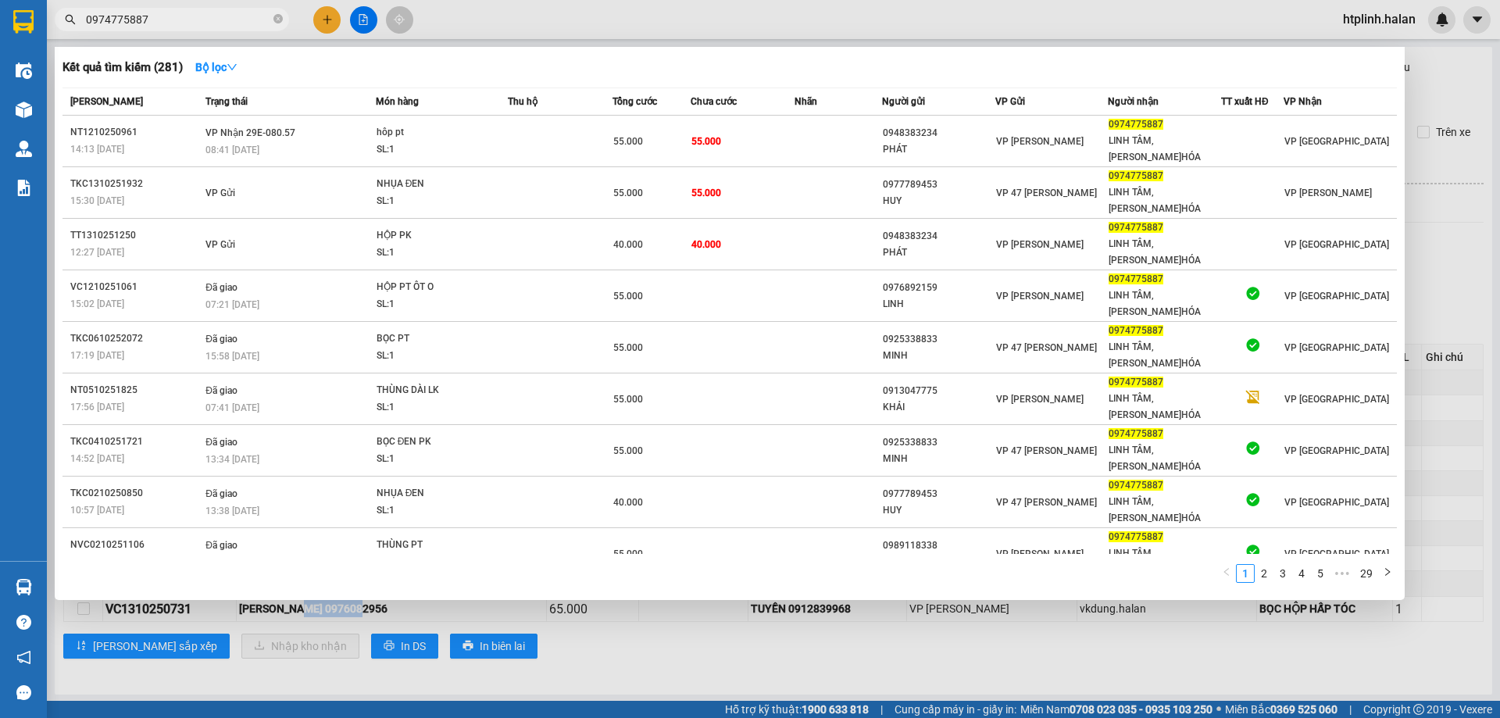
click at [202, 17] on input "0974775887" at bounding box center [178, 19] width 184 height 17
paste input "6082956"
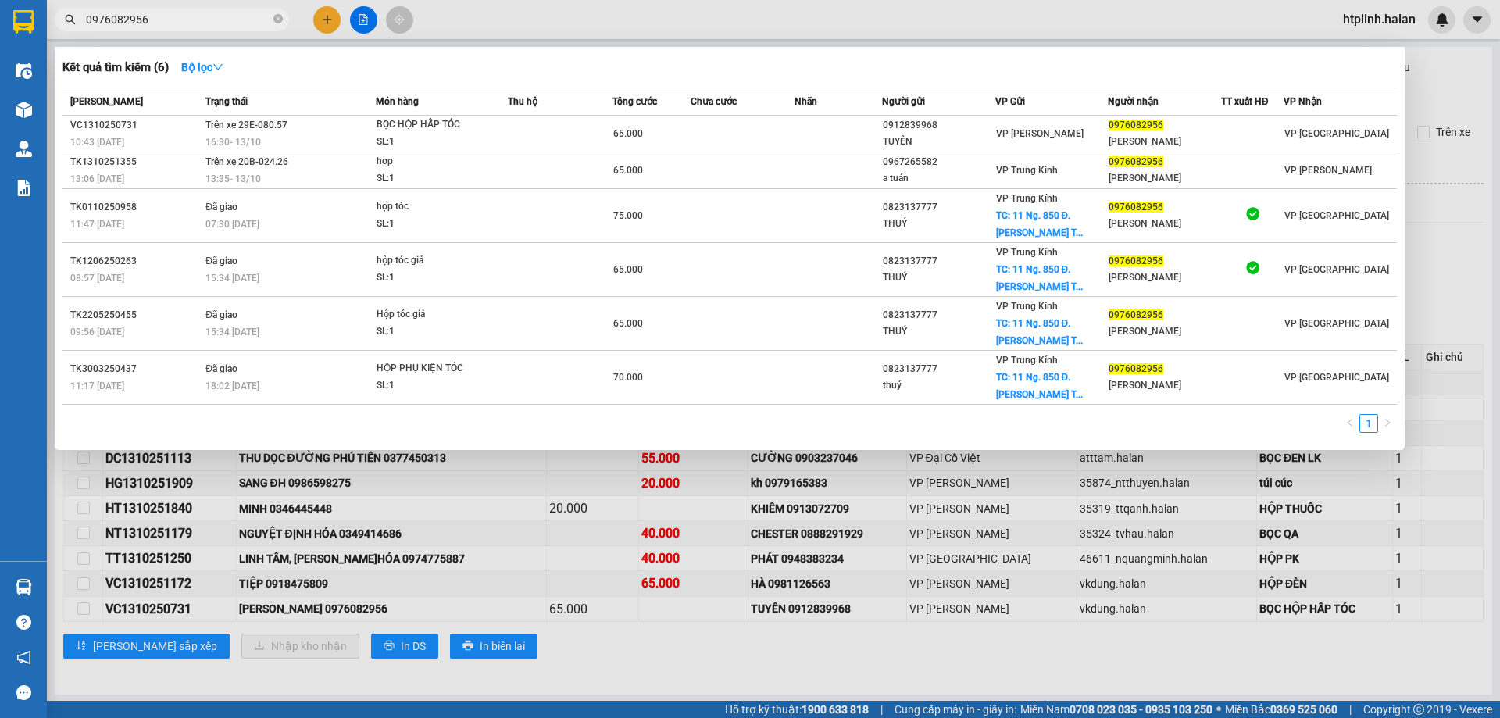
type input "0976082956"
click at [572, 652] on div at bounding box center [750, 359] width 1500 height 718
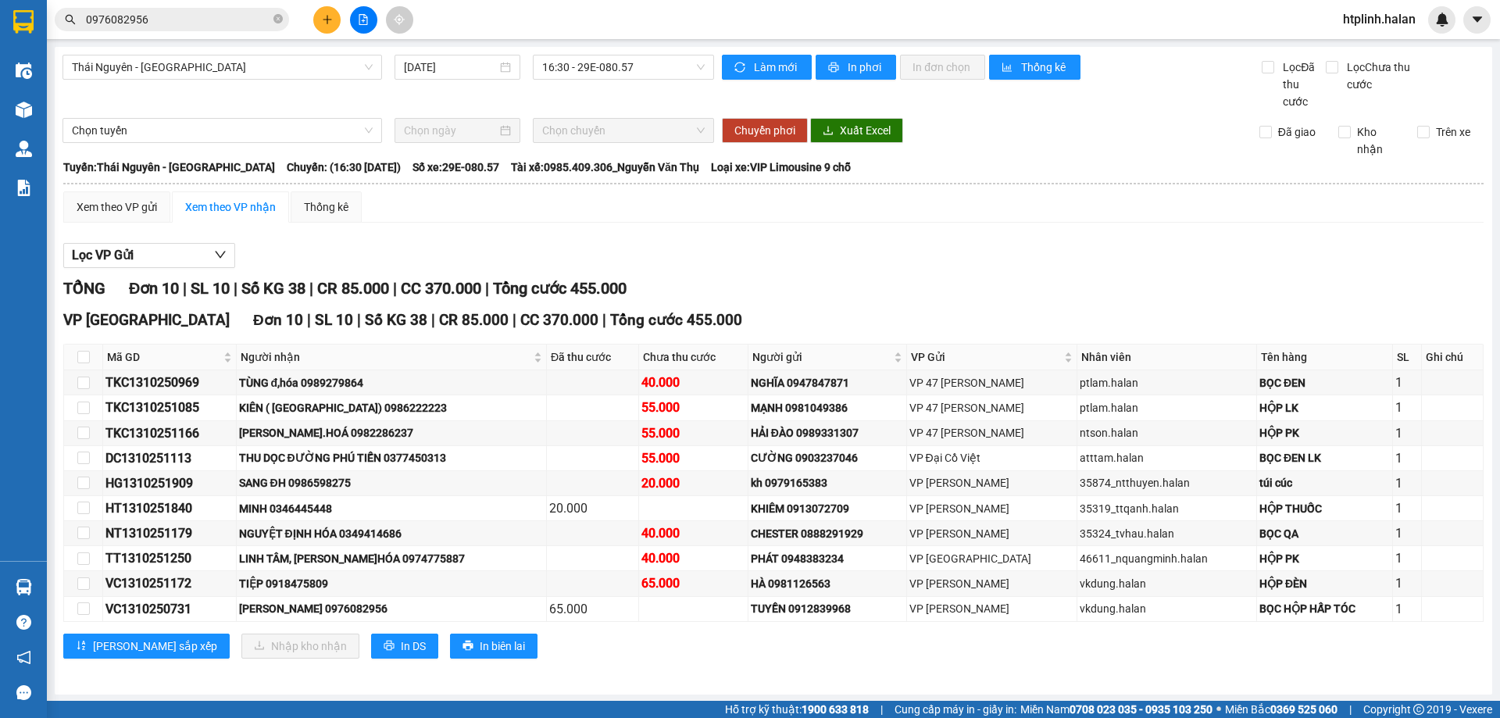
click at [644, 658] on div "[PERSON_NAME] sắp xếp Nhập kho nhận In DS In biên lai" at bounding box center [773, 646] width 1421 height 25
